Goal: Information Seeking & Learning: Learn about a topic

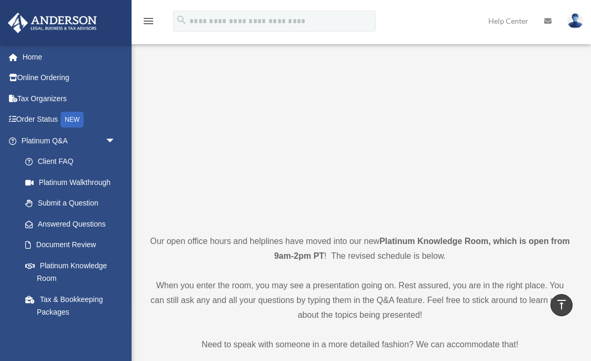
scroll to position [21, 0]
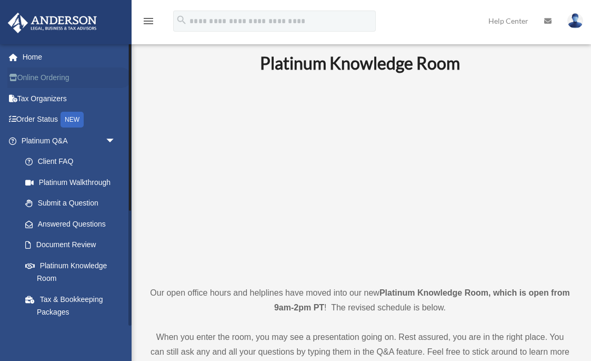
drag, startPoint x: 117, startPoint y: 65, endPoint x: 42, endPoint y: 77, distance: 76.9
click at [42, 77] on link "Online Ordering" at bounding box center [69, 77] width 124 height 21
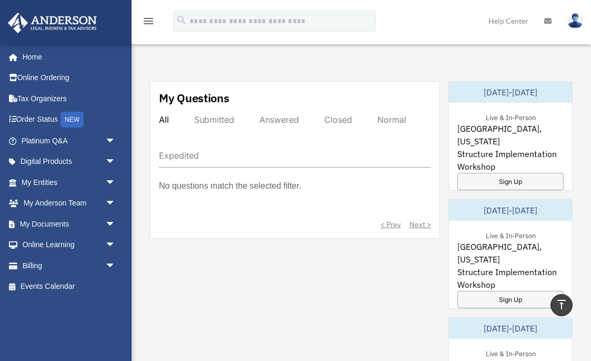
scroll to position [598, 0]
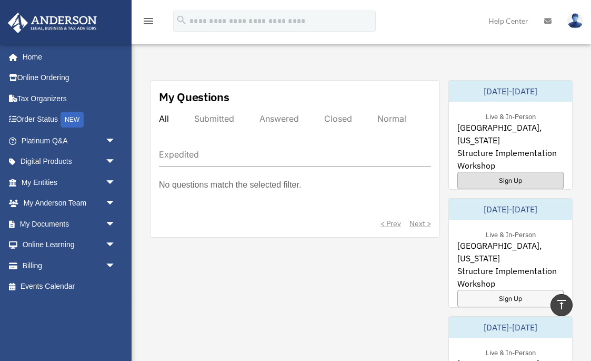
click at [488, 172] on div "Sign Up" at bounding box center [510, 180] width 106 height 17
click at [106, 140] on span "arrow_drop_down" at bounding box center [115, 141] width 21 height 22
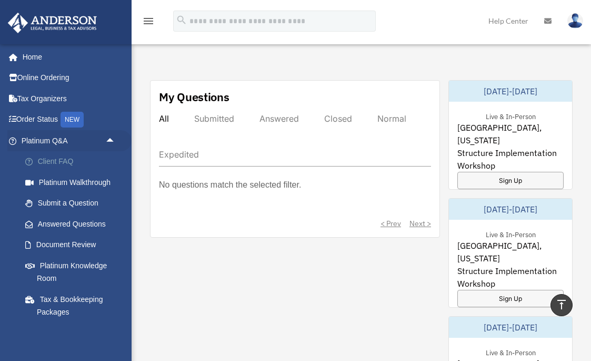
click at [47, 161] on link "Client FAQ" at bounding box center [73, 161] width 117 height 21
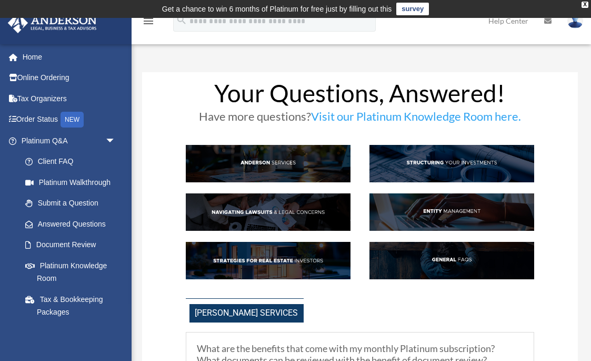
click at [440, 164] on img at bounding box center [452, 163] width 165 height 37
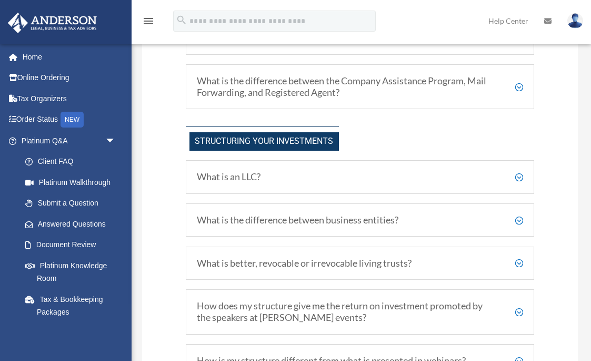
scroll to position [460, 0]
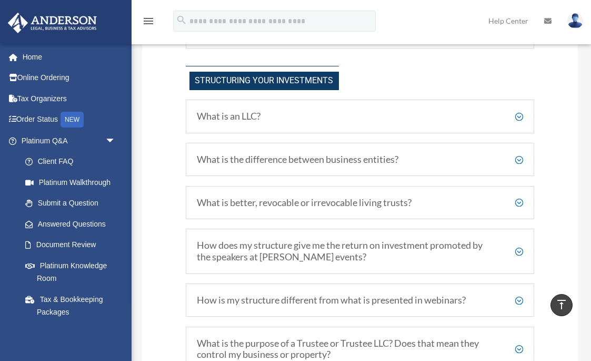
click at [520, 121] on div "What is an LLC? A Limited Liability Company (LLC) is a type of business structu…" at bounding box center [360, 117] width 349 height 34
click at [519, 114] on h5 "What is an LLC?" at bounding box center [360, 117] width 326 height 12
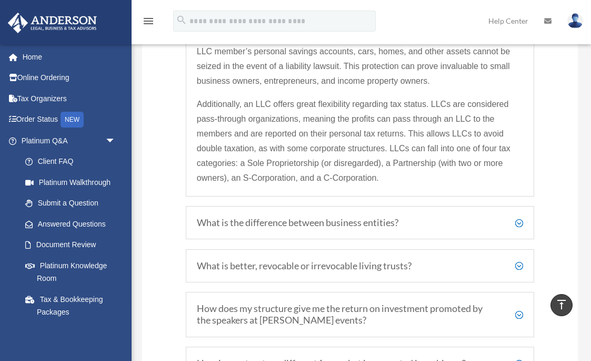
scroll to position [597, 0]
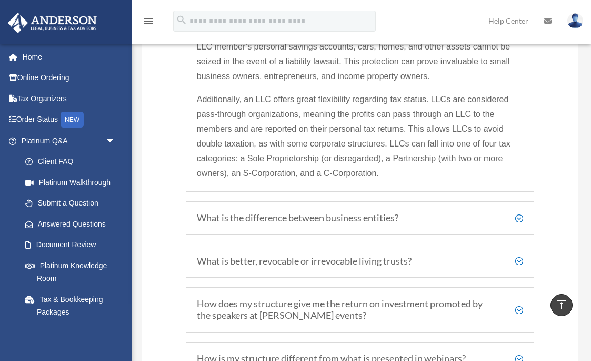
click at [519, 218] on h5 "What is the difference between business entities?" at bounding box center [360, 218] width 326 height 12
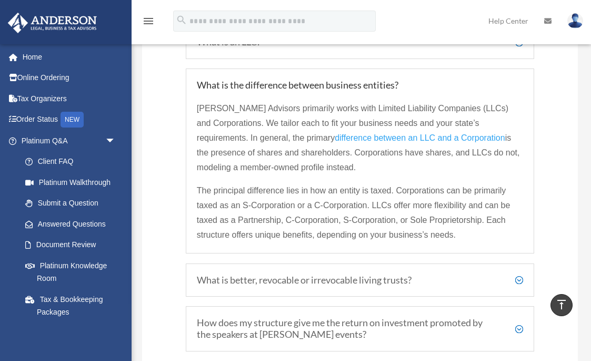
scroll to position [531, 0]
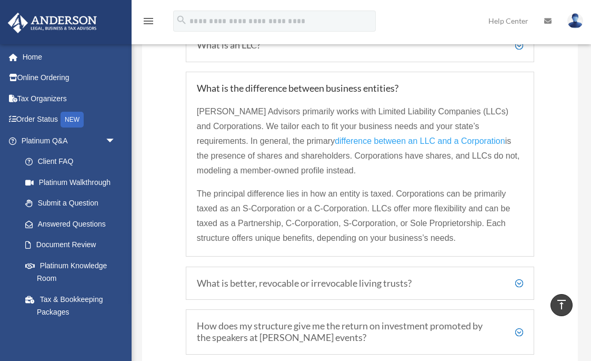
click at [420, 141] on span "difference between an LLC and a Corporation" at bounding box center [420, 140] width 170 height 9
